Goal: Information Seeking & Learning: Learn about a topic

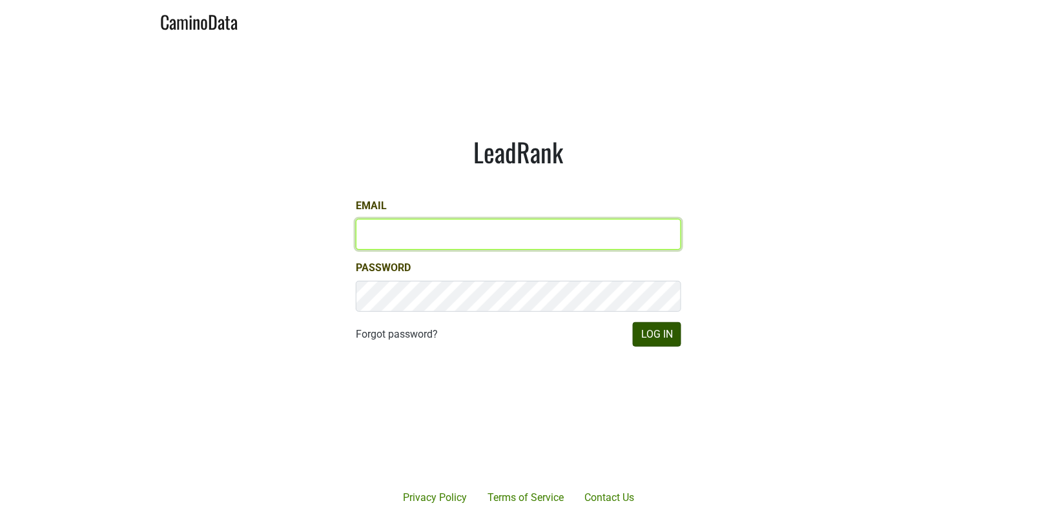
type input "[EMAIL_ADDRESS][DOMAIN_NAME]"
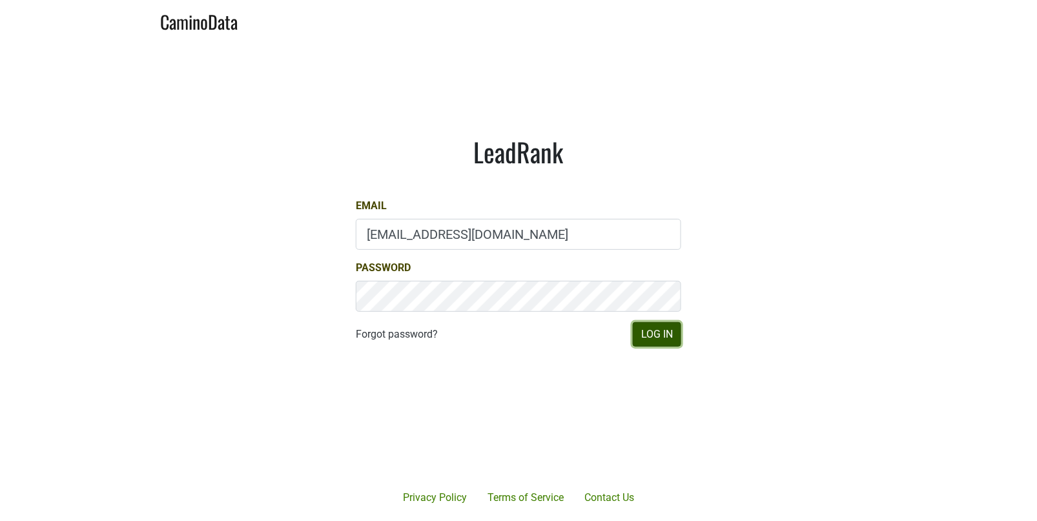
click at [659, 336] on button "Log In" at bounding box center [657, 334] width 48 height 25
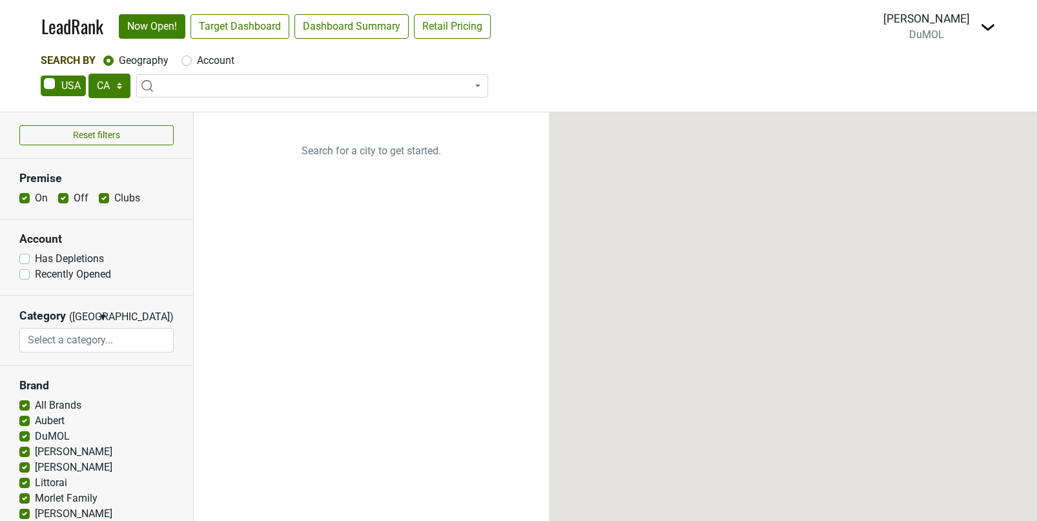
select select "CA"
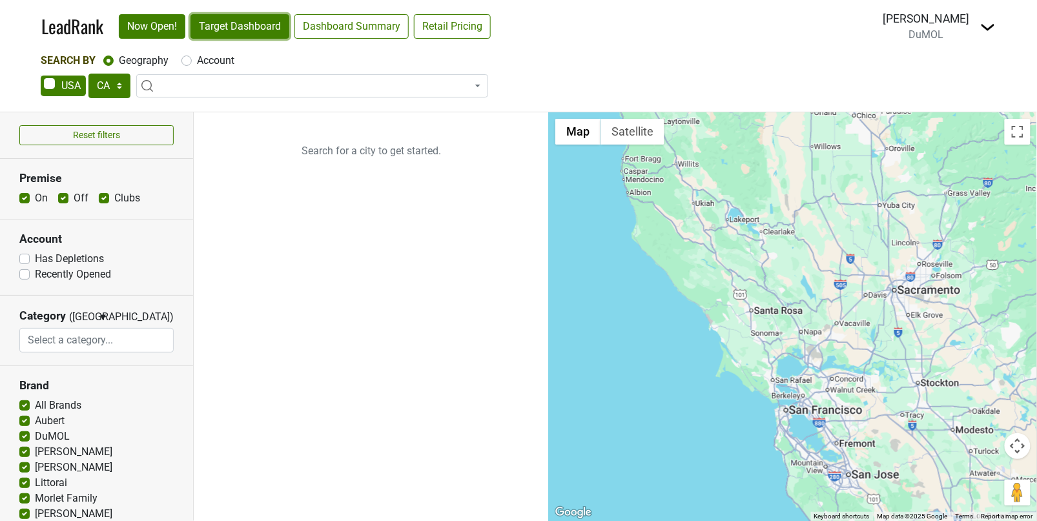
click at [264, 26] on link "Target Dashboard" at bounding box center [239, 26] width 99 height 25
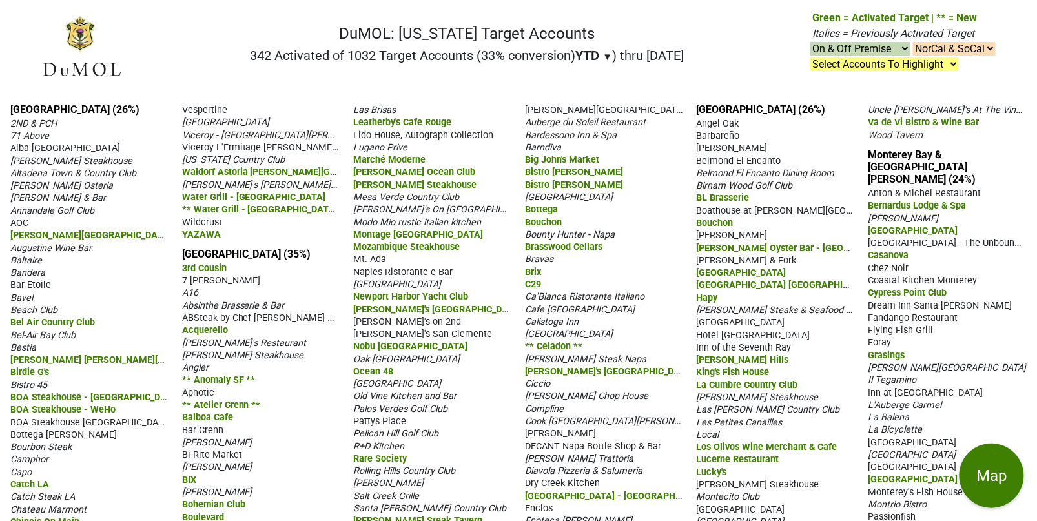
click at [603, 51] on span "▼" at bounding box center [608, 57] width 10 height 12
click at [582, 105] on div "LTM" at bounding box center [600, 110] width 48 height 28
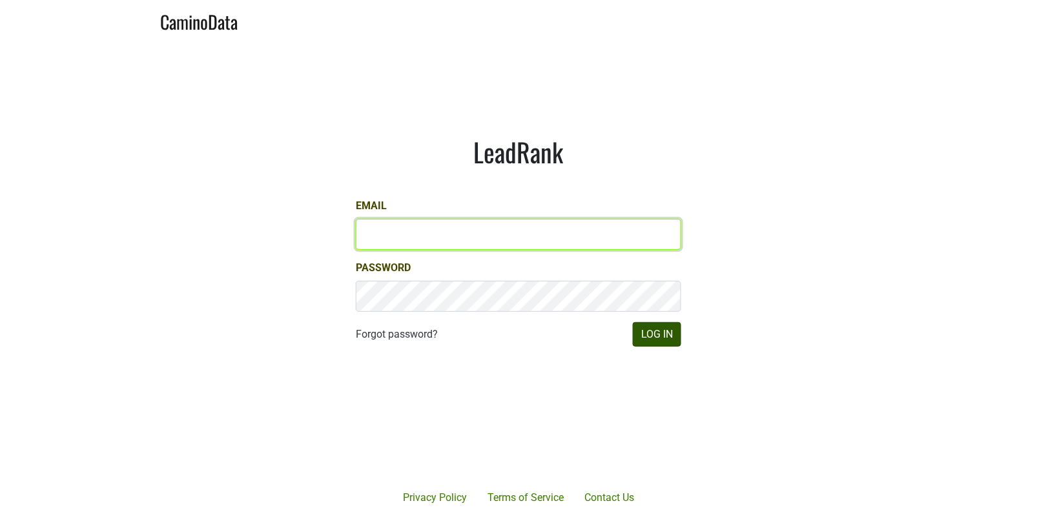
type input "matt@dumol.com"
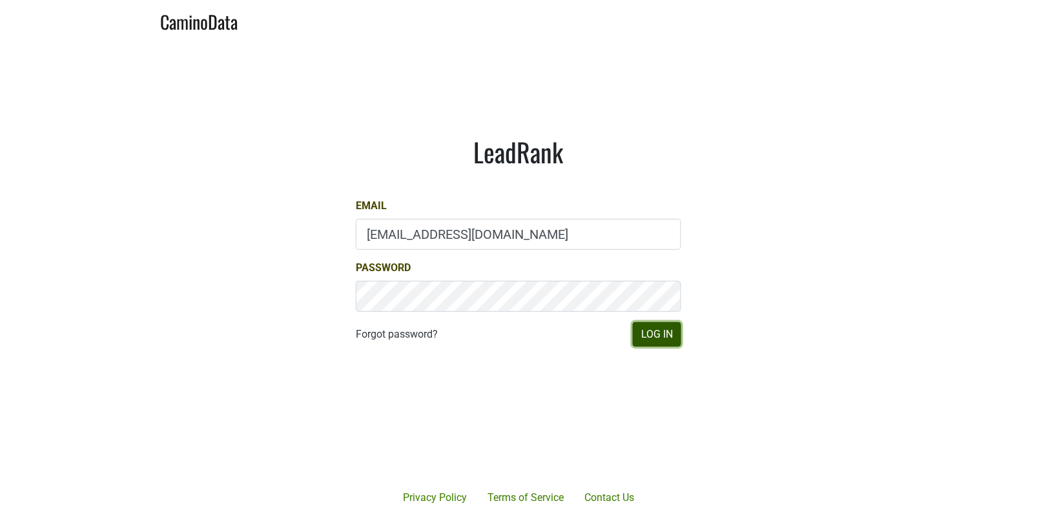
click at [659, 329] on button "Log In" at bounding box center [657, 334] width 48 height 25
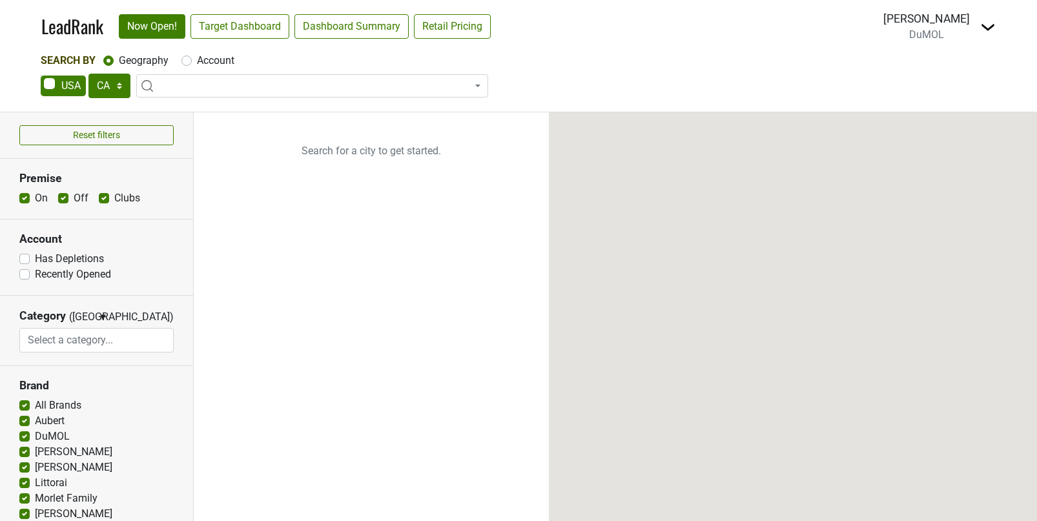
select select "CA"
select select
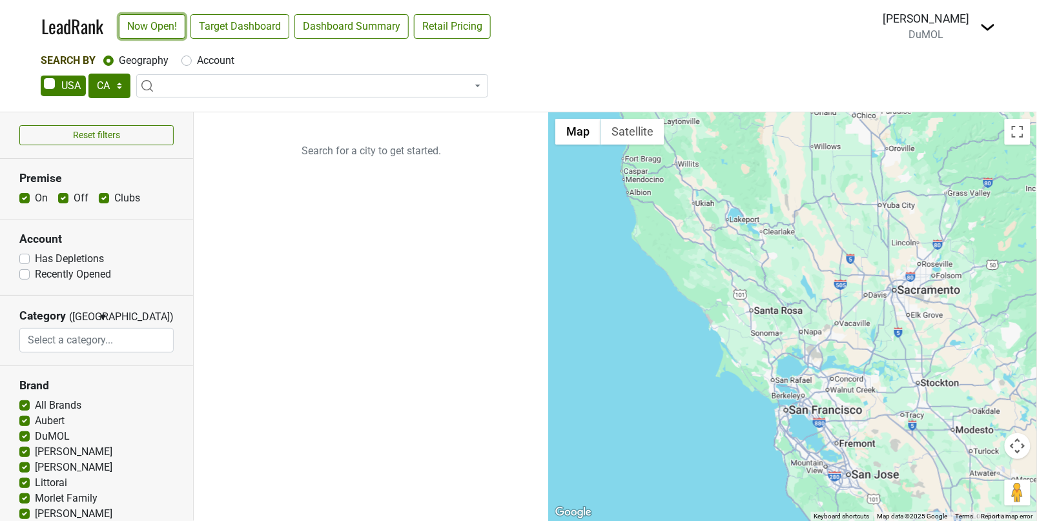
click at [153, 27] on link "Now Open!" at bounding box center [152, 26] width 67 height 25
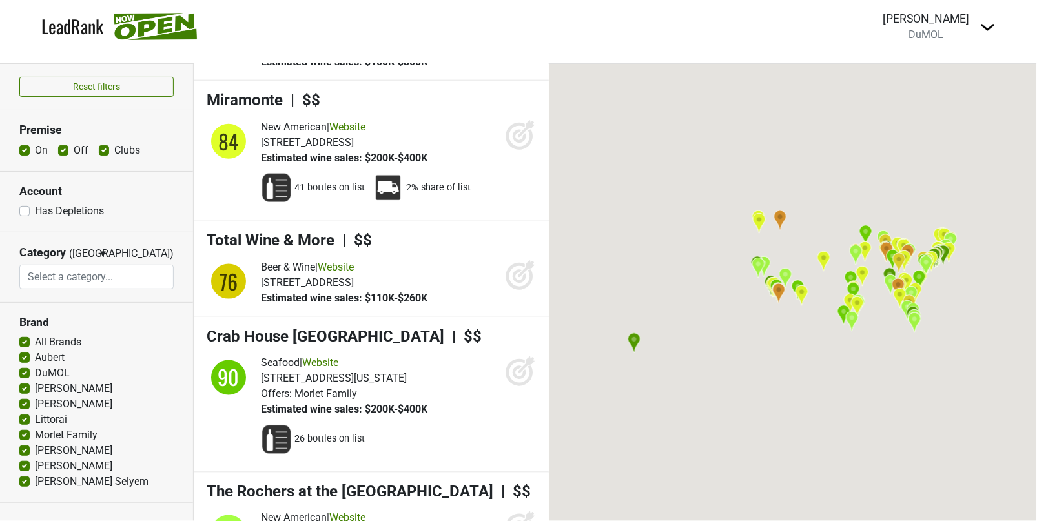
scroll to position [482, 0]
click at [127, 279] on input "search" at bounding box center [96, 277] width 153 height 25
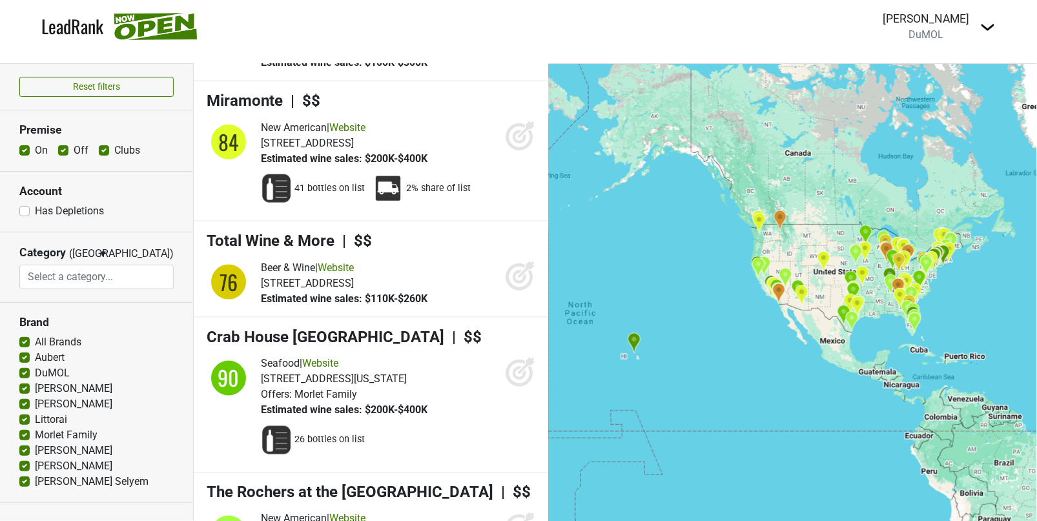
click at [148, 222] on section "Account Has Depletions" at bounding box center [96, 202] width 193 height 61
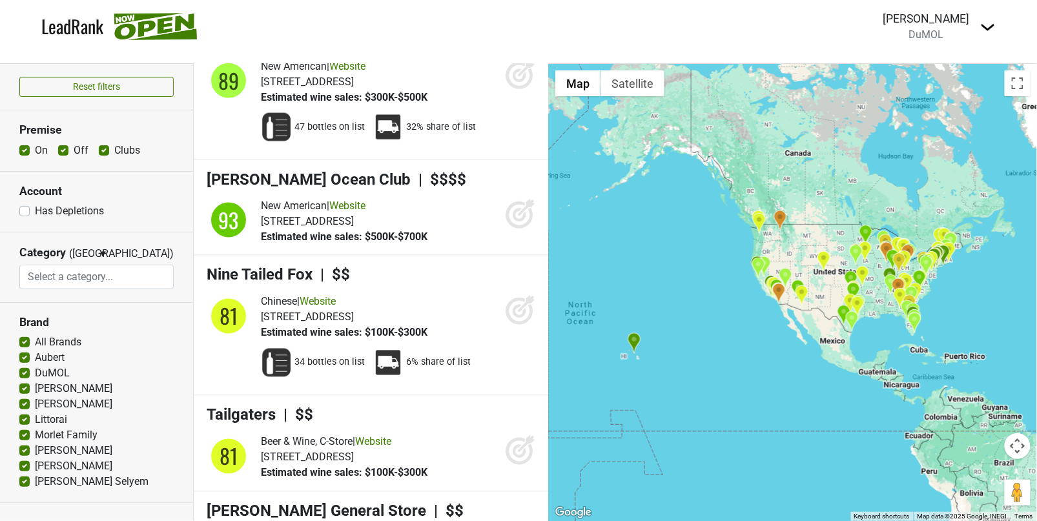
scroll to position [6806, 0]
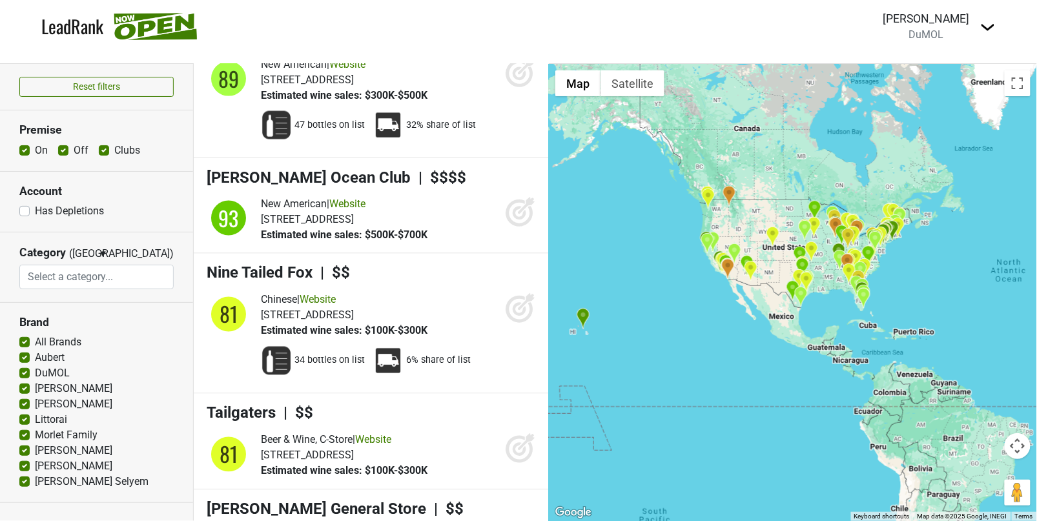
drag, startPoint x: 777, startPoint y: 392, endPoint x: 724, endPoint y: 369, distance: 57.0
click at [724, 368] on div at bounding box center [793, 292] width 488 height 457
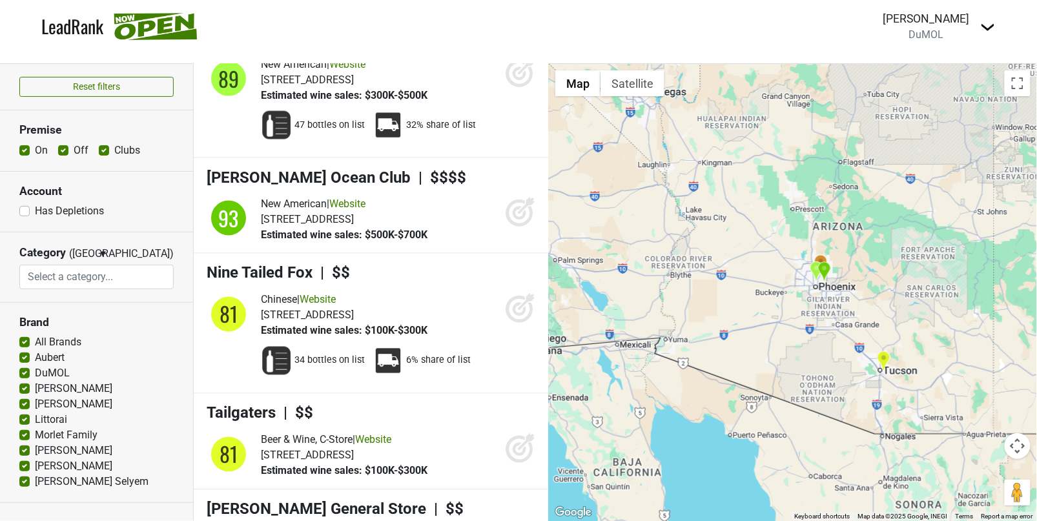
drag, startPoint x: 704, startPoint y: 354, endPoint x: 1043, endPoint y: 159, distance: 391.4
click at [1036, 159] on html "LeadRank Loading... Matthew Wells DuMOL Control Center Open Breakdown Logout Ac…" at bounding box center [518, 260] width 1037 height 521
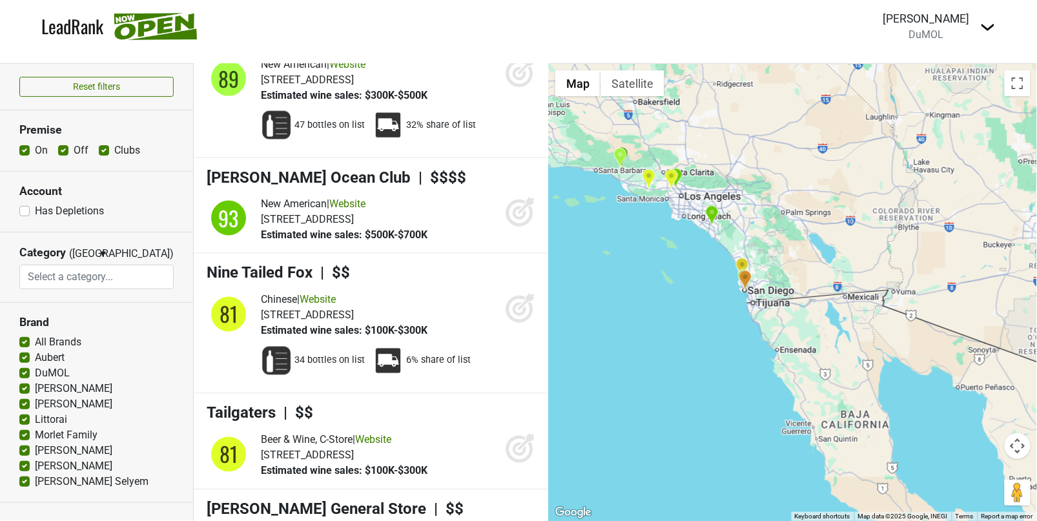
drag, startPoint x: 744, startPoint y: 297, endPoint x: 980, endPoint y: 252, distance: 240.6
click at [980, 252] on div at bounding box center [793, 292] width 488 height 457
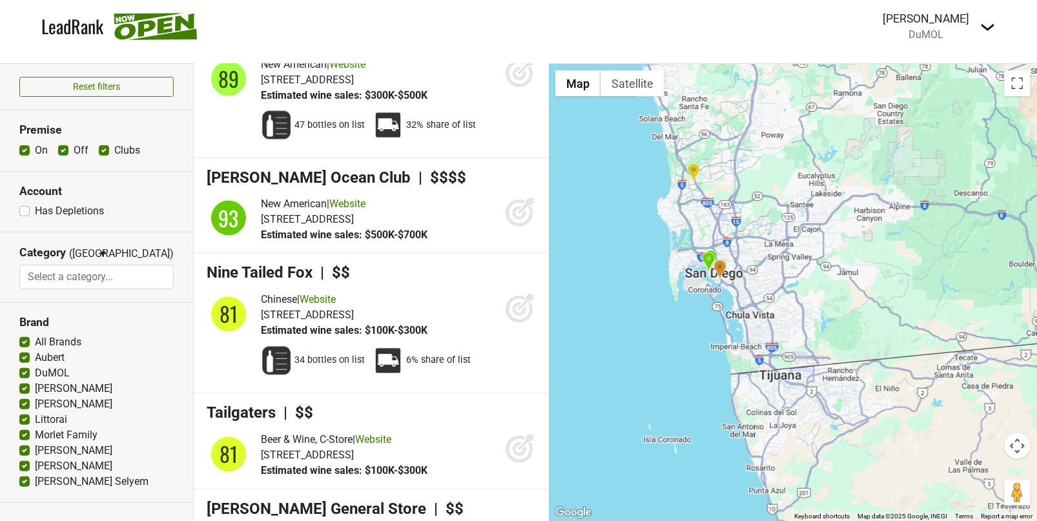
drag, startPoint x: 773, startPoint y: 325, endPoint x: 805, endPoint y: 196, distance: 133.1
click at [805, 196] on div at bounding box center [793, 292] width 488 height 457
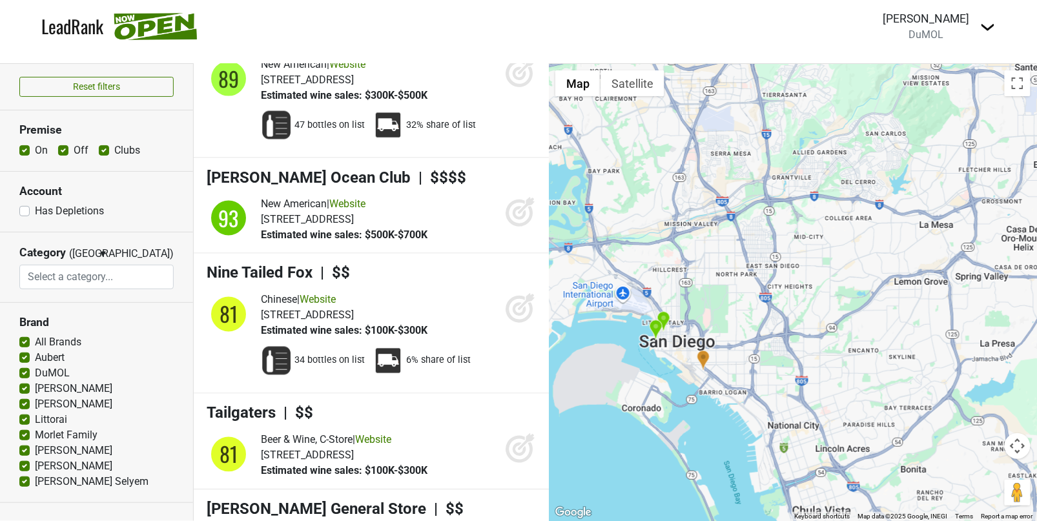
drag, startPoint x: 704, startPoint y: 394, endPoint x: 941, endPoint y: 229, distance: 288.0
click at [941, 229] on div at bounding box center [793, 292] width 488 height 457
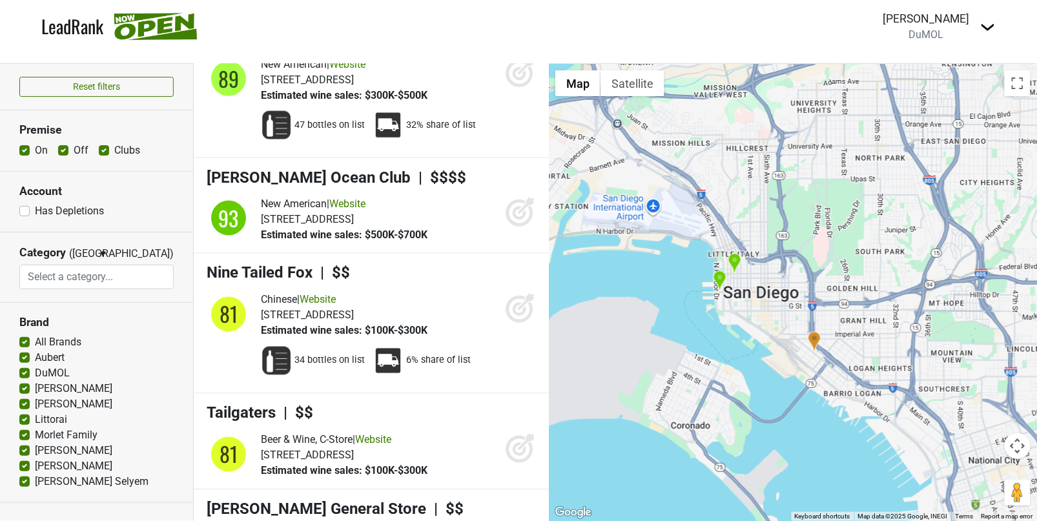
drag, startPoint x: 729, startPoint y: 306, endPoint x: 847, endPoint y: 249, distance: 131.1
click at [847, 249] on div at bounding box center [793, 292] width 488 height 457
click at [720, 280] on img "Mastro's Ocean Club" at bounding box center [720, 281] width 14 height 21
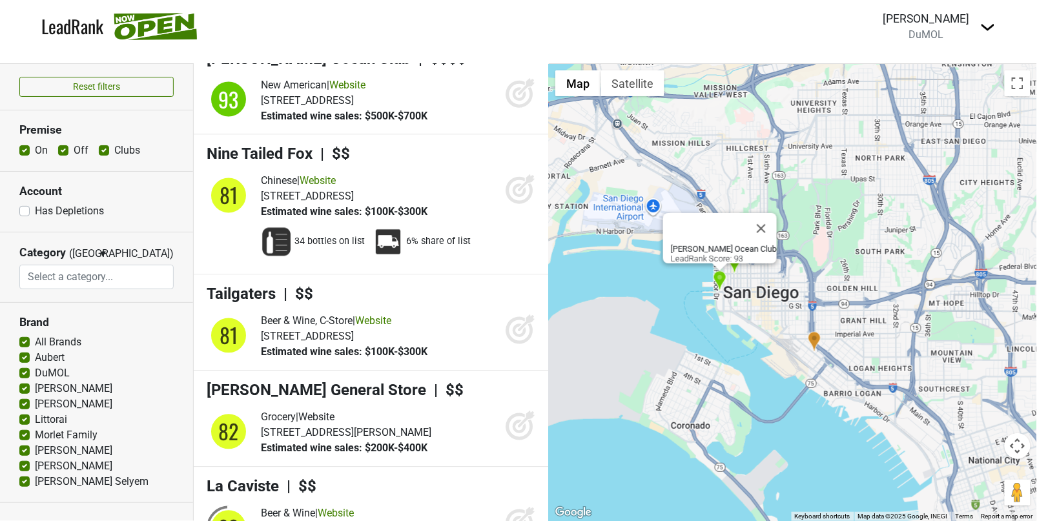
scroll to position [6926, 0]
click at [763, 289] on div "Mastro's Ocean Club LeadRank Score: 93" at bounding box center [793, 292] width 488 height 457
click at [756, 218] on button "Close" at bounding box center [761, 228] width 31 height 31
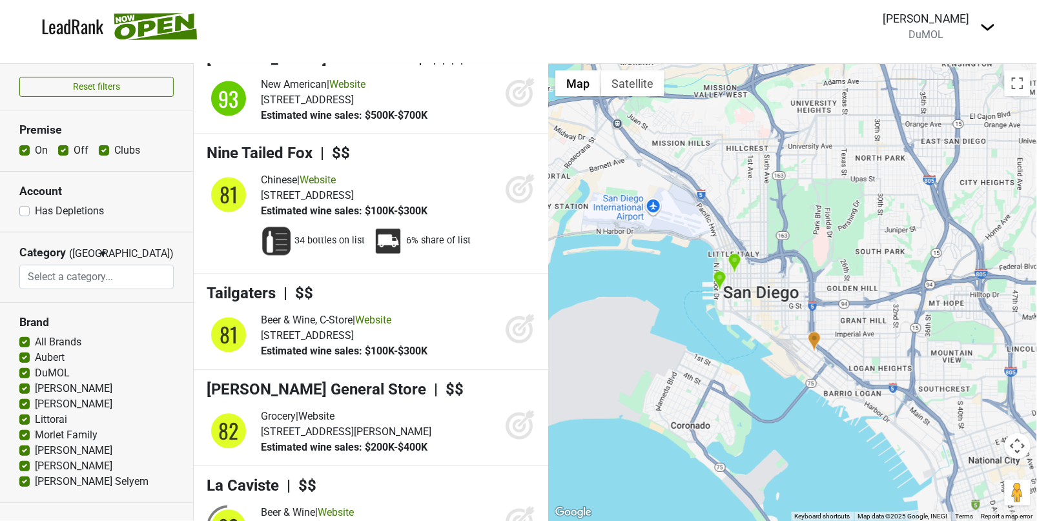
click at [737, 260] on img "Piedra Santa" at bounding box center [735, 263] width 14 height 21
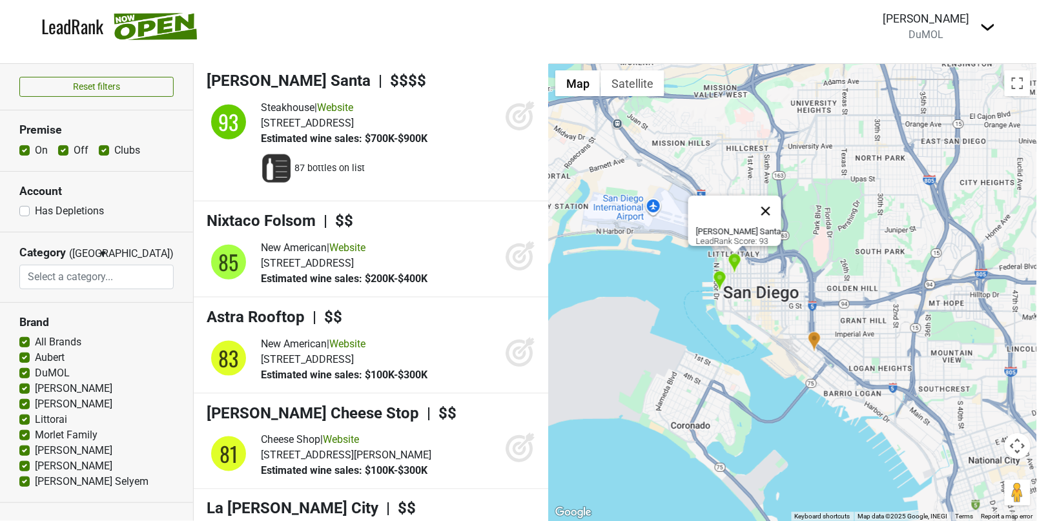
scroll to position [9720, 0]
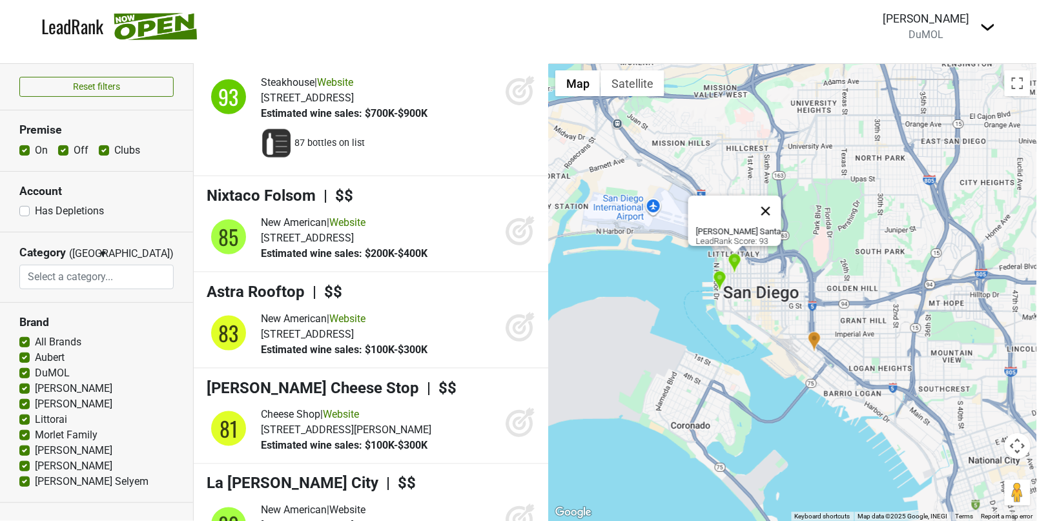
click at [768, 200] on button "Close" at bounding box center [765, 211] width 31 height 31
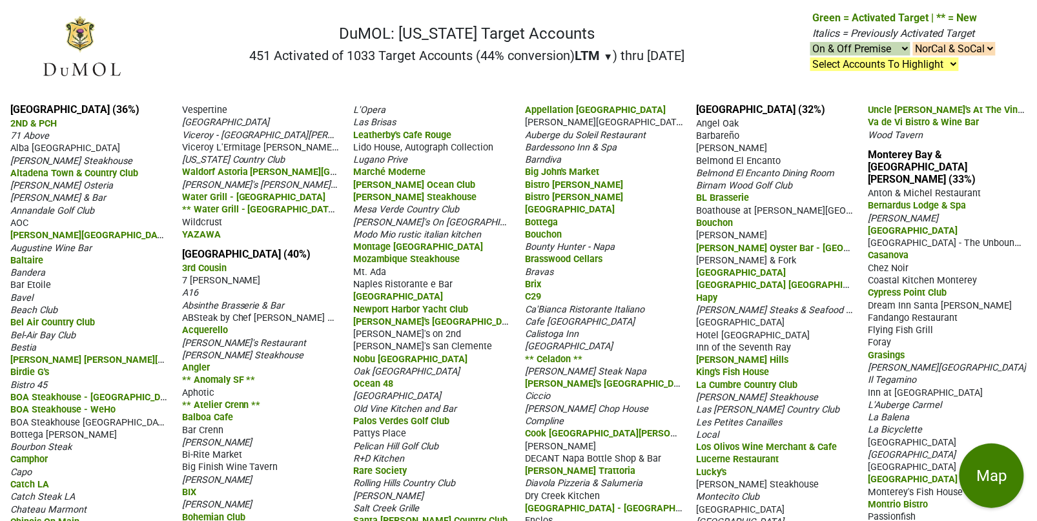
click at [604, 54] on span "▼" at bounding box center [609, 57] width 10 height 12
click at [591, 74] on div "YTD" at bounding box center [599, 81] width 48 height 28
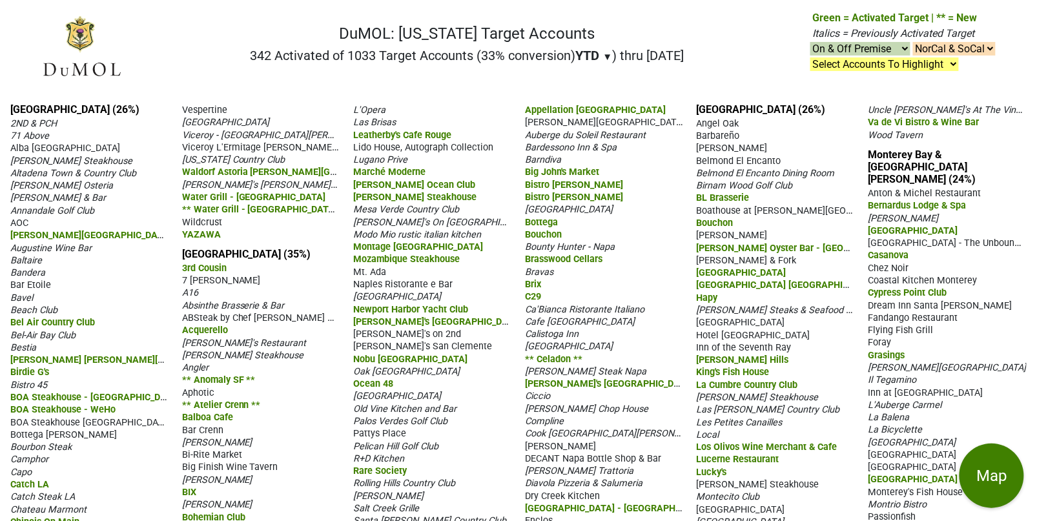
click at [353, 50] on h2 "342 Activated of 1033 Target Accounts (33% conversion) YTD ▼ YTD LTM ) thru 10/…" at bounding box center [468, 55] width 434 height 15
click at [579, 55] on span "YTD" at bounding box center [588, 55] width 24 height 15
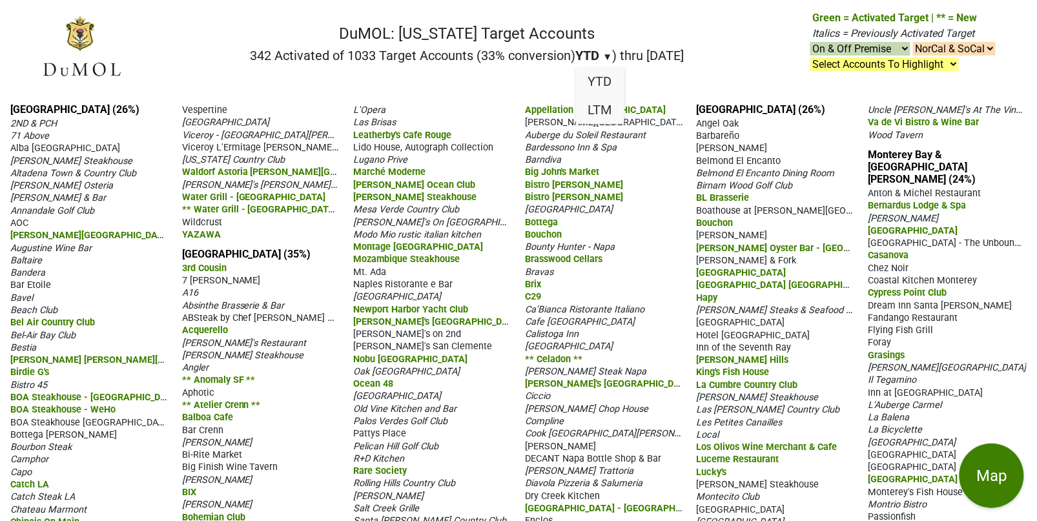
click at [579, 55] on span "YTD" at bounding box center [588, 55] width 24 height 15
click at [66, 112] on link "Los Angeles (26%)" at bounding box center [74, 109] width 129 height 12
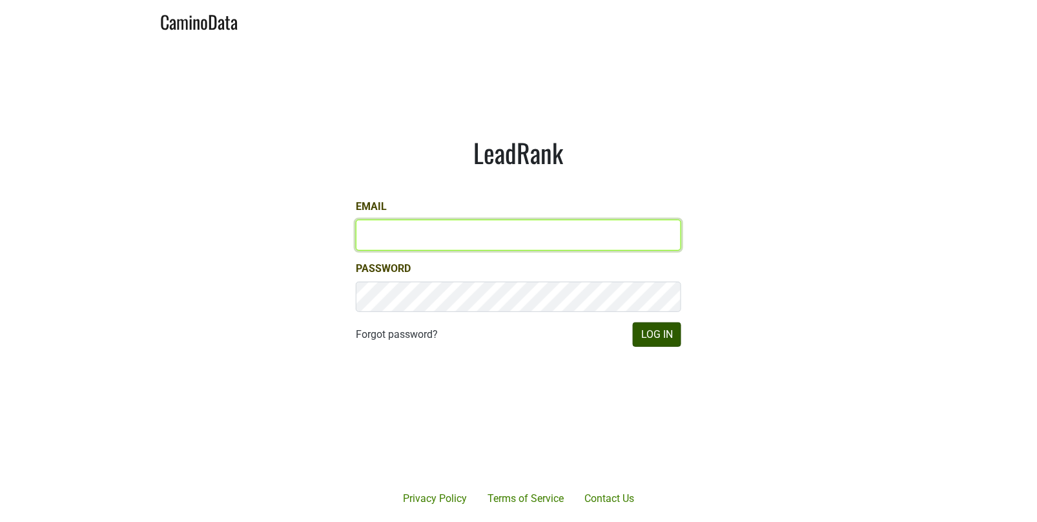
type input "[EMAIL_ADDRESS][DOMAIN_NAME]"
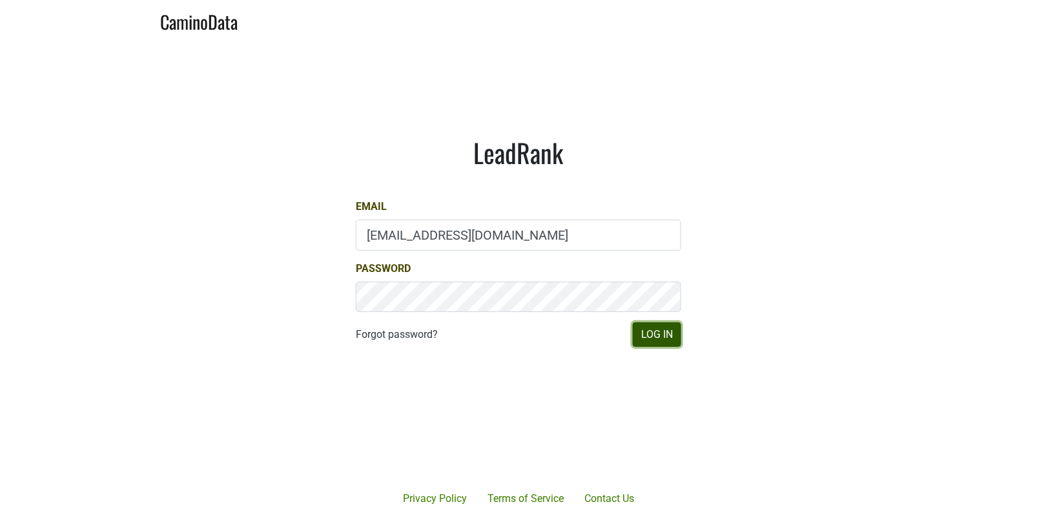
click at [660, 333] on button "Log In" at bounding box center [657, 334] width 48 height 25
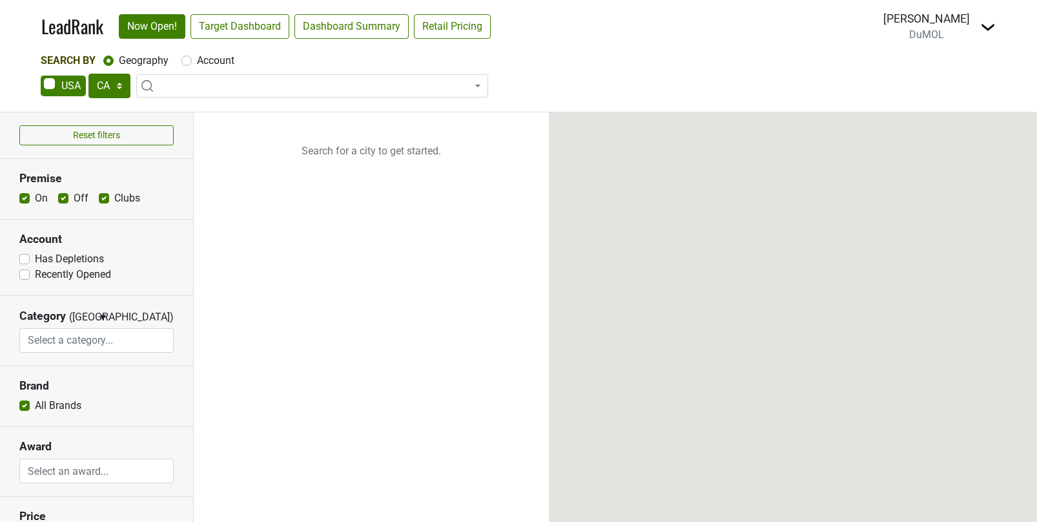
select select "CA"
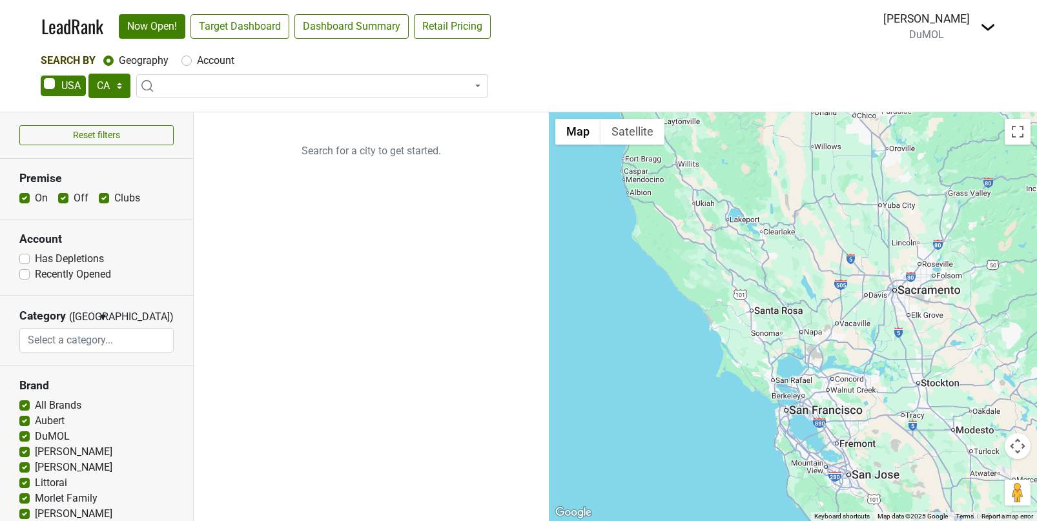
select select "CA"
select select
